Goal: Information Seeking & Learning: Learn about a topic

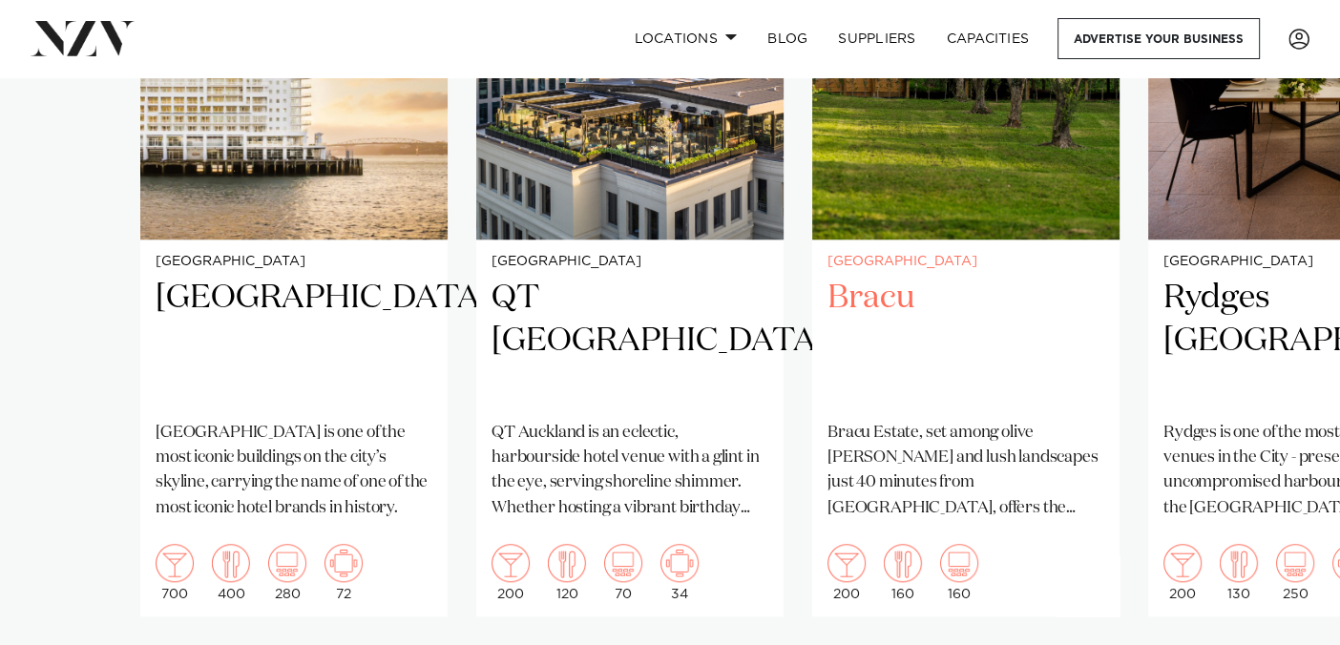
scroll to position [1688, 0]
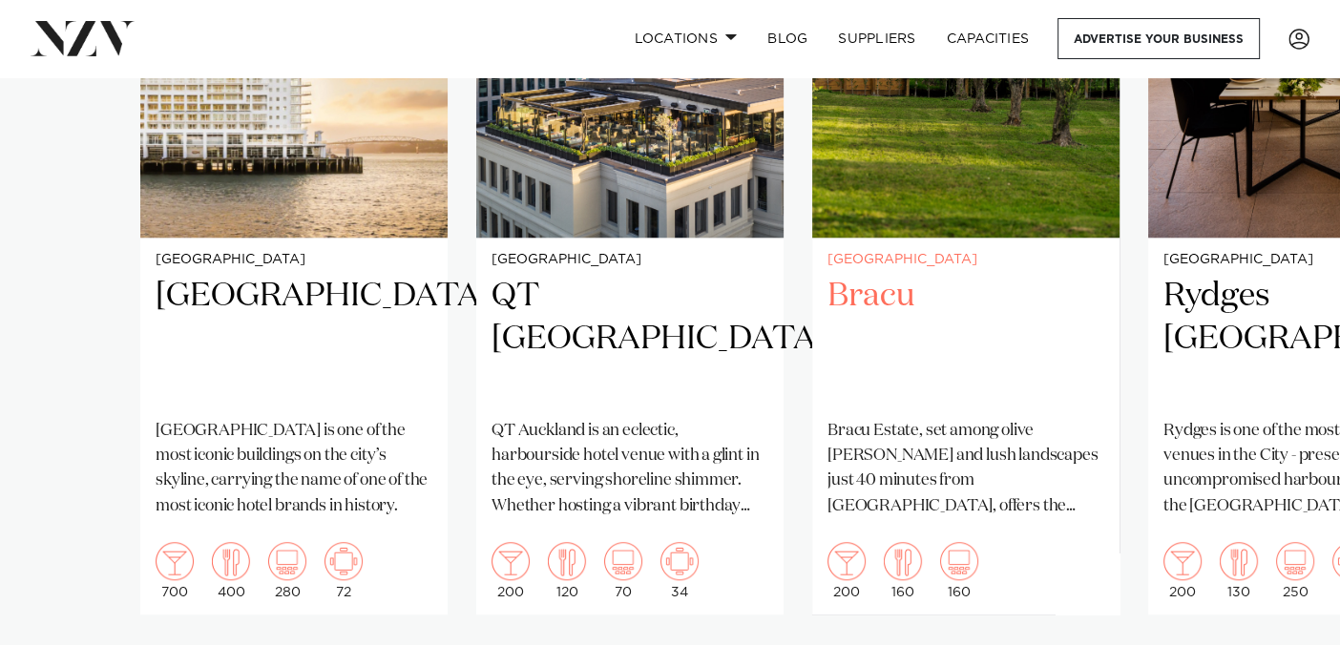
click at [890, 275] on h2 "Bracu" at bounding box center [965, 339] width 277 height 129
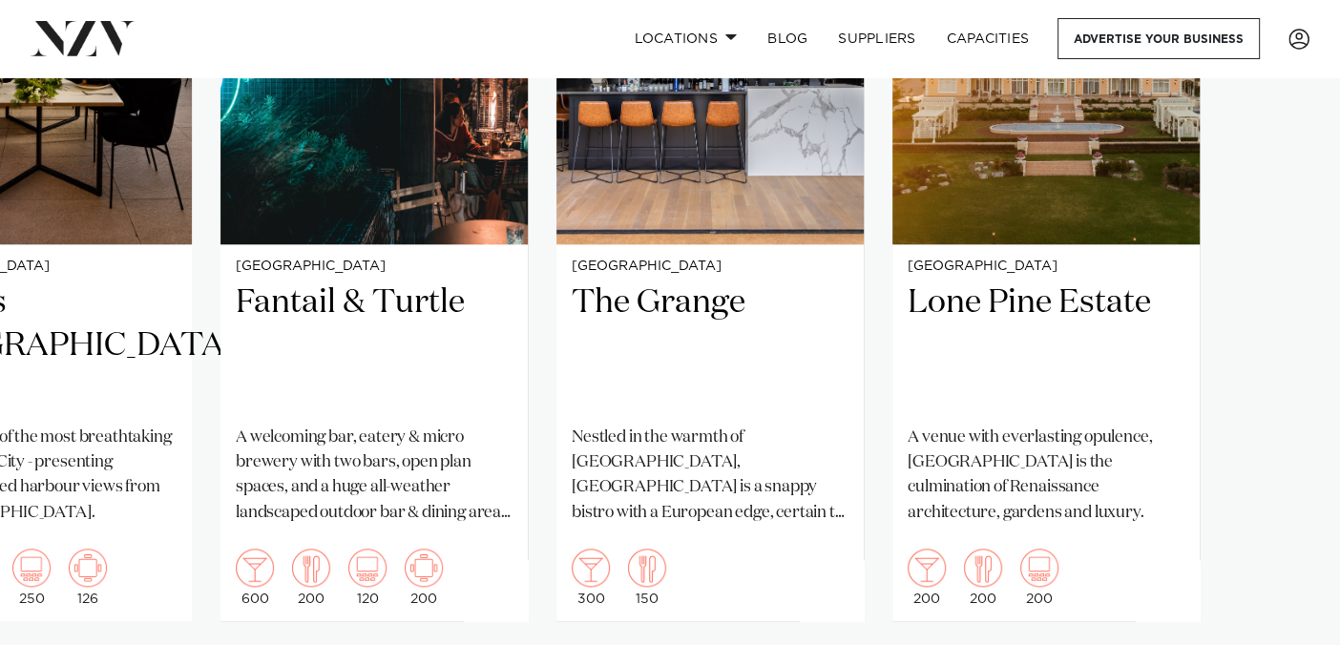
click at [1274, 594] on swiper-container "[GEOGRAPHIC_DATA] [GEOGRAPHIC_DATA] [GEOGRAPHIC_DATA] is one of the most iconic…" at bounding box center [670, 272] width 1340 height 881
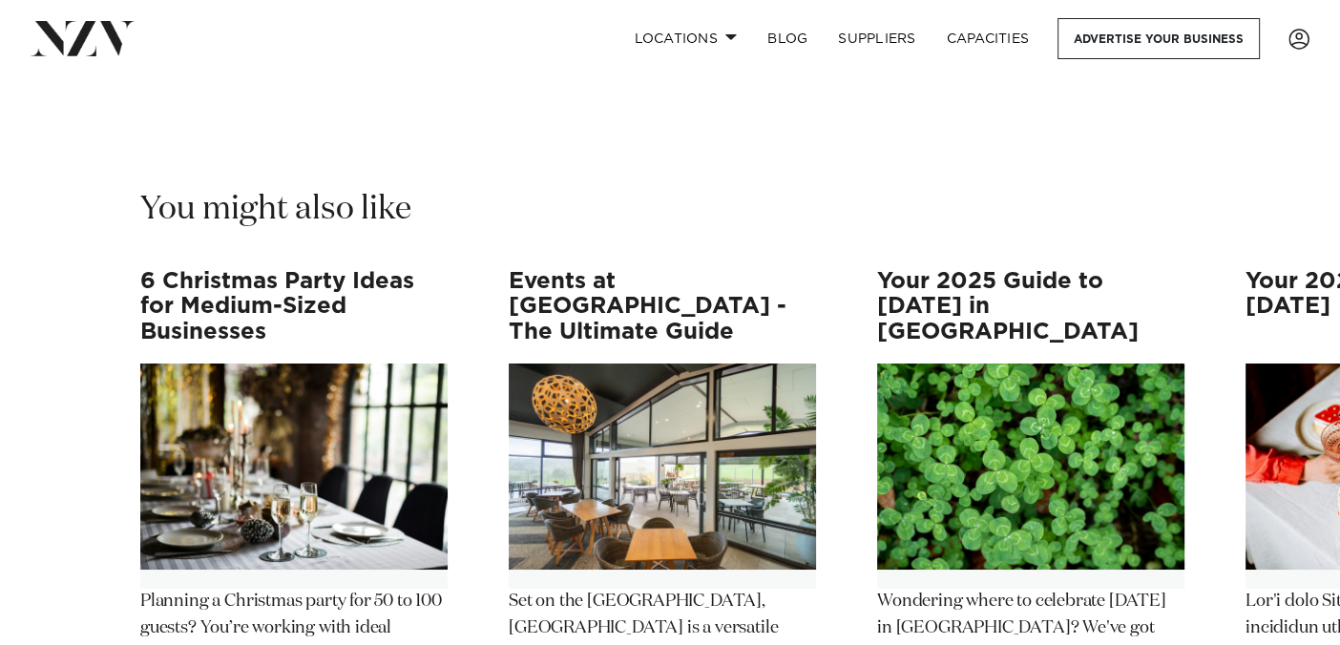
scroll to position [21274, 0]
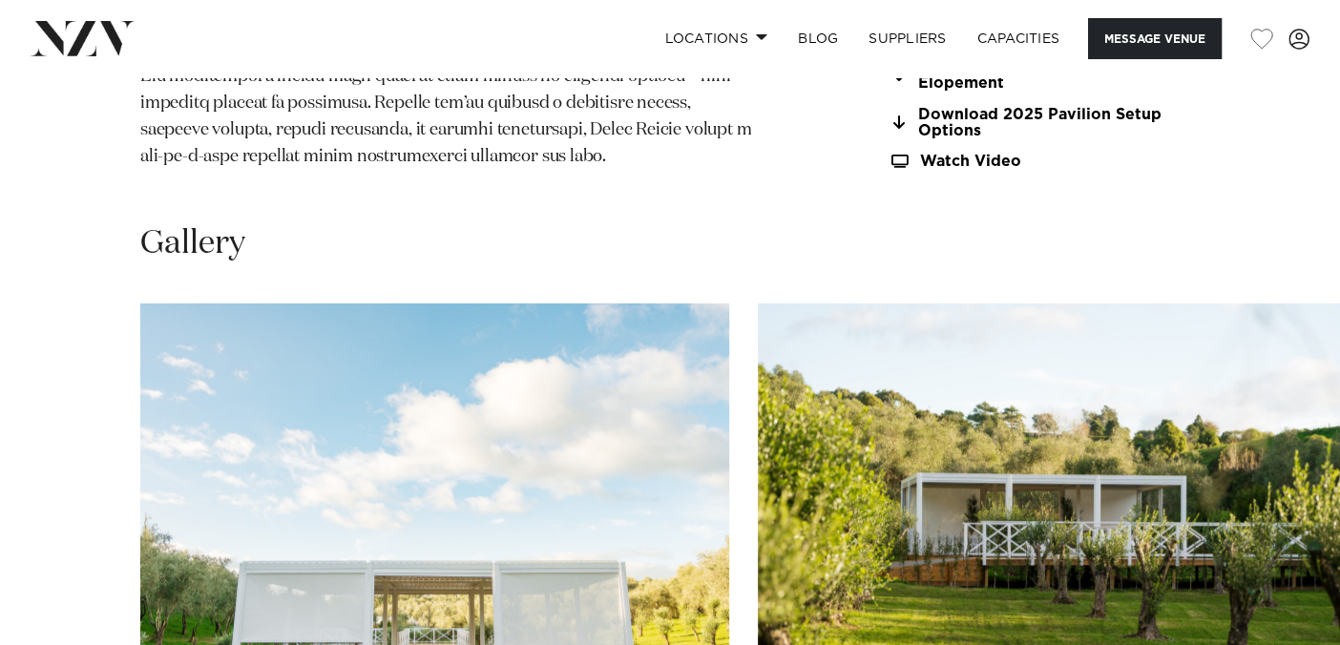
scroll to position [1818, 0]
